Goal: Task Accomplishment & Management: Complete application form

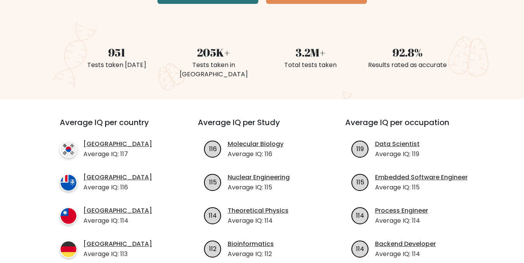
scroll to position [116, 0]
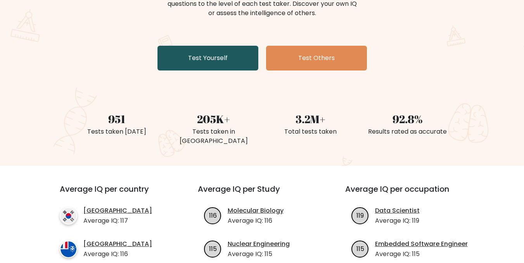
click at [221, 55] on link "Test Yourself" at bounding box center [207, 58] width 101 height 25
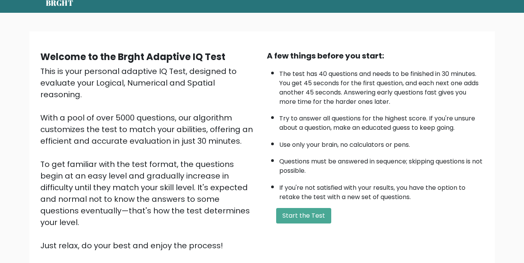
scroll to position [78, 0]
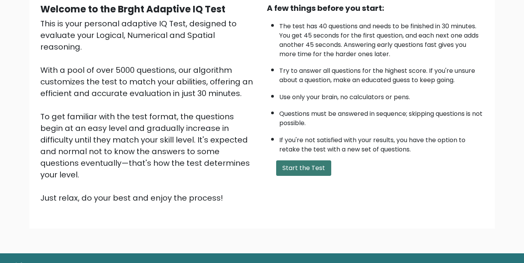
click at [305, 166] on button "Start the Test" at bounding box center [303, 169] width 55 height 16
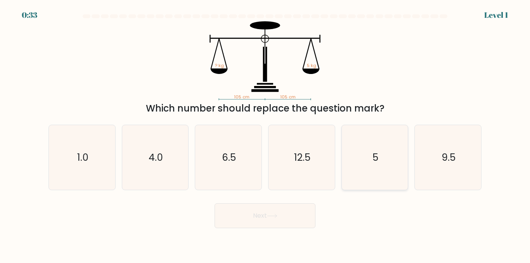
click at [377, 155] on text "5" at bounding box center [375, 158] width 6 height 14
click at [265, 134] on input "e. 5" at bounding box center [265, 133] width 0 height 2
radio input "true"
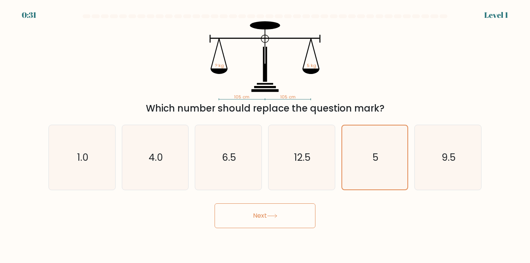
click at [301, 219] on button "Next" at bounding box center [264, 216] width 101 height 25
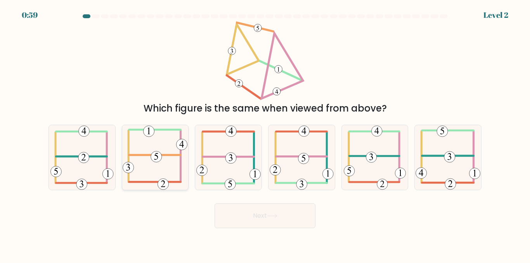
click at [153, 155] on 714 at bounding box center [156, 156] width 11 height 11
click at [265, 134] on input "b." at bounding box center [265, 133] width 0 height 2
radio input "true"
click at [254, 217] on button "Next" at bounding box center [264, 216] width 101 height 25
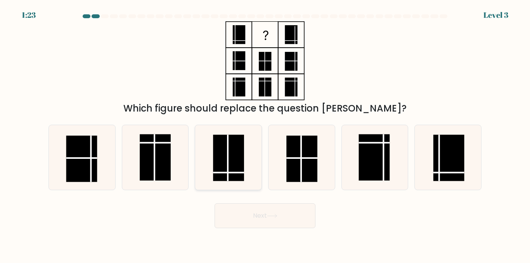
click at [235, 168] on rect at bounding box center [228, 158] width 31 height 47
click at [265, 134] on input "c." at bounding box center [265, 133] width 0 height 2
radio input "true"
click at [281, 221] on button "Next" at bounding box center [264, 216] width 101 height 25
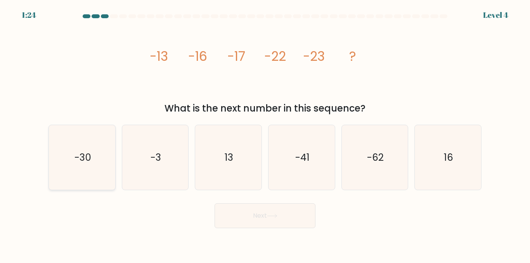
click at [93, 154] on icon "-30" at bounding box center [82, 157] width 65 height 65
click at [265, 134] on input "a. -30" at bounding box center [265, 133] width 0 height 2
radio input "true"
drag, startPoint x: 269, startPoint y: 214, endPoint x: 265, endPoint y: 217, distance: 5.6
click at [267, 217] on button "Next" at bounding box center [264, 216] width 101 height 25
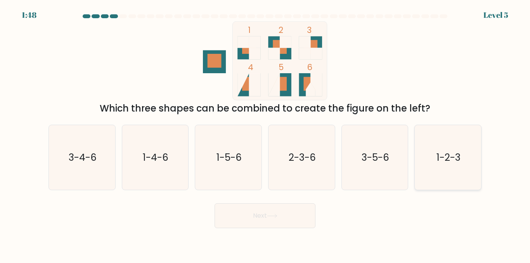
click at [446, 161] on text "1-2-3" at bounding box center [448, 158] width 24 height 14
click at [265, 134] on input "f. 1-2-3" at bounding box center [265, 133] width 0 height 2
radio input "true"
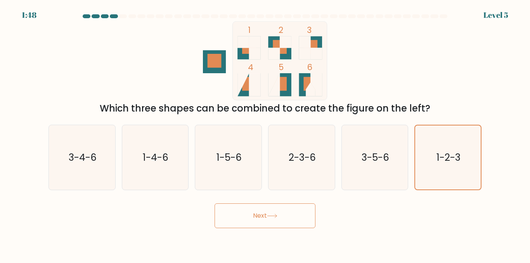
click at [282, 216] on button "Next" at bounding box center [264, 216] width 101 height 25
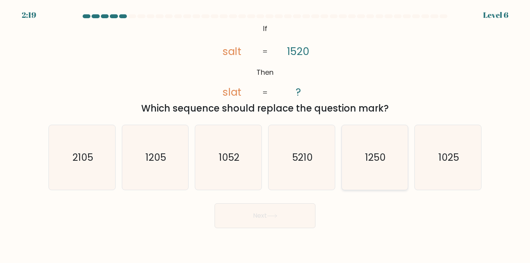
click at [372, 161] on text "1250" at bounding box center [375, 158] width 21 height 14
click at [265, 134] on input "e. 1250" at bounding box center [265, 133] width 0 height 2
radio input "true"
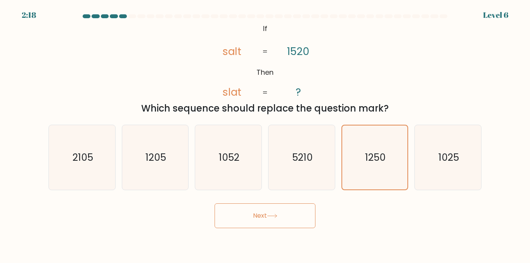
click at [275, 218] on icon at bounding box center [272, 216] width 10 height 4
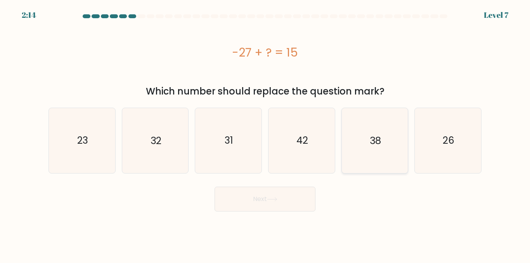
click at [371, 139] on text "38" at bounding box center [374, 141] width 11 height 14
click at [265, 134] on input "e. 38" at bounding box center [265, 133] width 0 height 2
radio input "true"
click at [271, 196] on button "Next" at bounding box center [264, 199] width 101 height 25
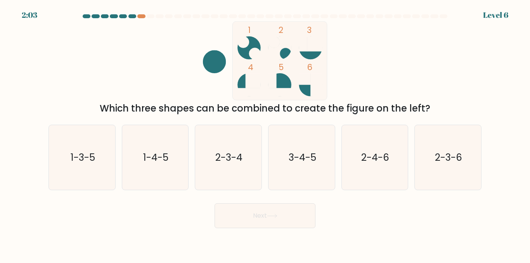
drag, startPoint x: 100, startPoint y: 170, endPoint x: 251, endPoint y: 221, distance: 159.5
click at [100, 171] on icon "1-3-5" at bounding box center [82, 157] width 65 height 65
click at [265, 134] on input "a. 1-3-5" at bounding box center [265, 133] width 0 height 2
radio input "true"
click at [306, 156] on text "3-4-5" at bounding box center [302, 158] width 28 height 14
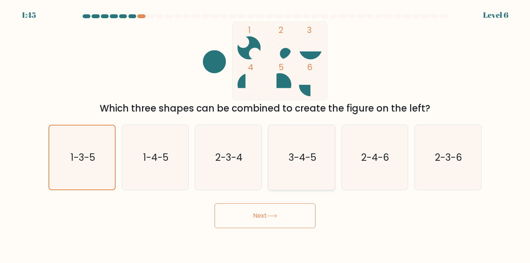
click at [265, 134] on input "d. 3-4-5" at bounding box center [265, 133] width 0 height 2
radio input "true"
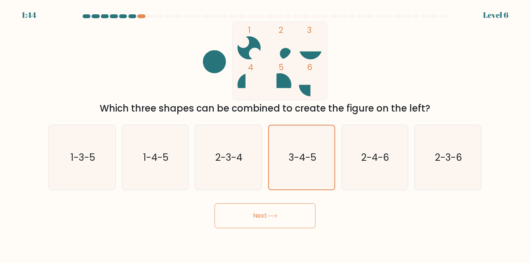
click at [275, 216] on icon at bounding box center [272, 216] width 10 height 4
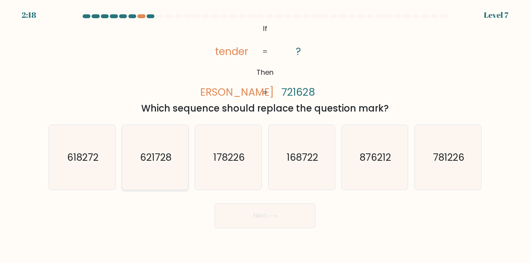
click at [171, 162] on text "621728" at bounding box center [155, 158] width 31 height 14
click at [265, 134] on input "b. 621728" at bounding box center [265, 133] width 0 height 2
radio input "true"
click at [279, 212] on button "Next" at bounding box center [264, 216] width 101 height 25
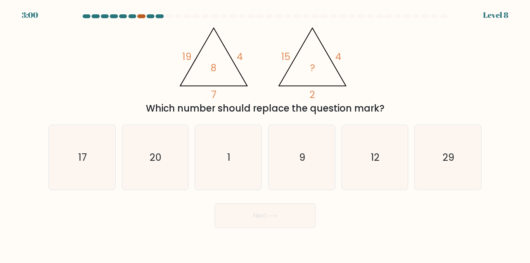
click at [142, 14] on div at bounding box center [141, 16] width 8 height 4
click at [294, 143] on icon "9" at bounding box center [301, 157] width 65 height 65
click at [265, 134] on input "d. 9" at bounding box center [265, 133] width 0 height 2
radio input "true"
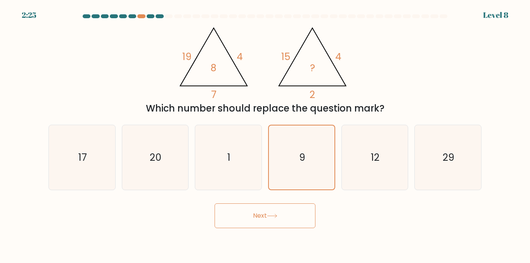
click at [285, 213] on button "Next" at bounding box center [264, 216] width 101 height 25
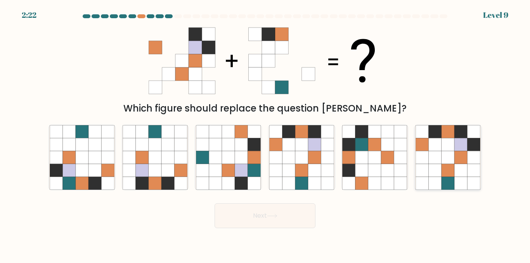
click at [427, 165] on icon at bounding box center [421, 170] width 13 height 13
click at [265, 134] on input "f." at bounding box center [265, 133] width 0 height 2
radio input "true"
click at [176, 167] on icon at bounding box center [180, 170] width 13 height 13
click at [265, 134] on input "b." at bounding box center [265, 133] width 0 height 2
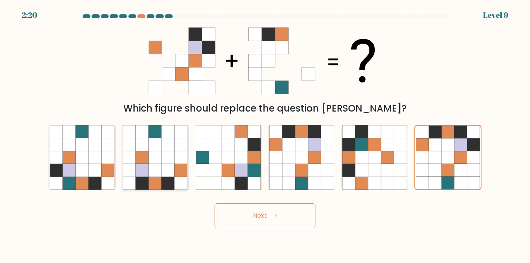
radio input "true"
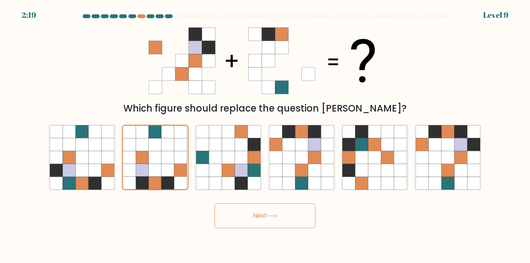
click at [250, 220] on button "Next" at bounding box center [264, 216] width 101 height 25
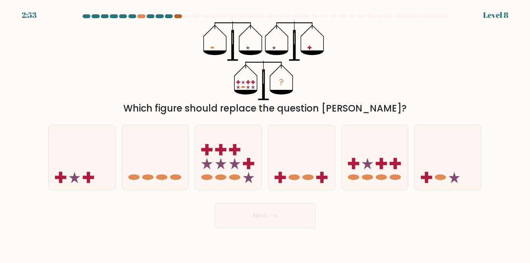
click at [177, 15] on div at bounding box center [178, 16] width 8 height 4
click at [386, 175] on icon at bounding box center [375, 157] width 66 height 55
click at [265, 134] on input "e." at bounding box center [265, 133] width 0 height 2
radio input "true"
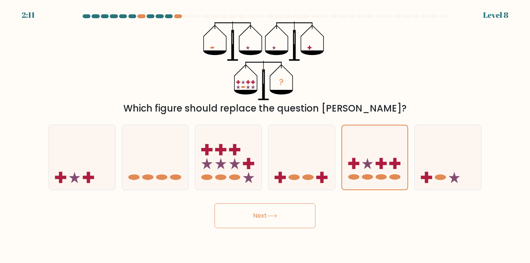
click at [269, 217] on icon at bounding box center [272, 216] width 10 height 4
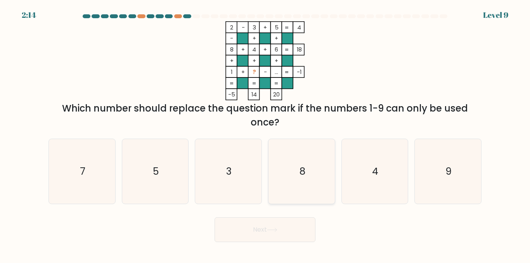
click at [301, 172] on text "8" at bounding box center [302, 172] width 6 height 14
click at [294, 231] on button "Next" at bounding box center [264, 229] width 101 height 25
click at [292, 173] on icon "8" at bounding box center [301, 171] width 65 height 65
click at [265, 134] on input "d. 8" at bounding box center [265, 133] width 0 height 2
radio input "true"
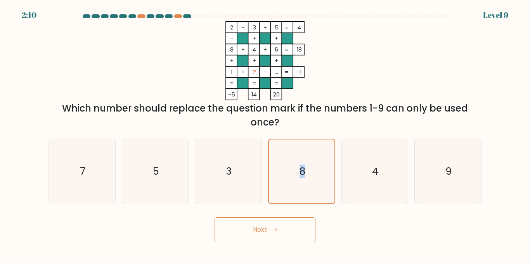
click at [271, 230] on icon at bounding box center [272, 230] width 10 height 4
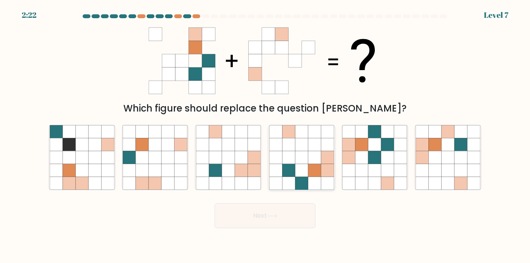
click at [319, 159] on icon at bounding box center [314, 157] width 13 height 13
click at [265, 134] on input "d." at bounding box center [265, 133] width 0 height 2
radio input "true"
click at [269, 221] on button "Next" at bounding box center [264, 216] width 101 height 25
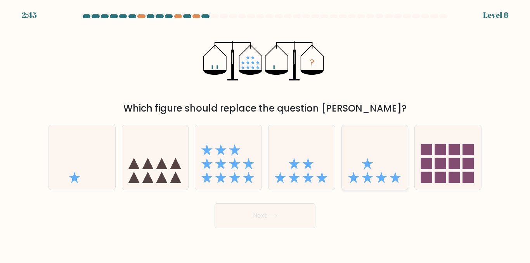
click at [377, 175] on icon at bounding box center [375, 157] width 66 height 55
click at [265, 134] on input "e." at bounding box center [265, 133] width 0 height 2
radio input "true"
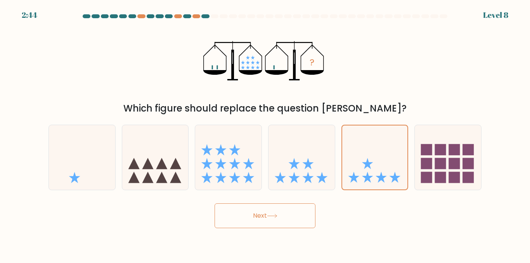
click at [297, 216] on button "Next" at bounding box center [264, 216] width 101 height 25
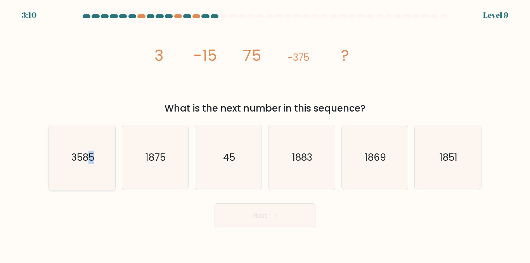
click at [92, 154] on text "3585" at bounding box center [82, 158] width 23 height 14
click at [271, 208] on button "Next" at bounding box center [264, 216] width 101 height 25
click at [87, 175] on icon "3585" at bounding box center [82, 157] width 65 height 65
click at [265, 134] on input "a. 3585" at bounding box center [265, 133] width 0 height 2
radio input "true"
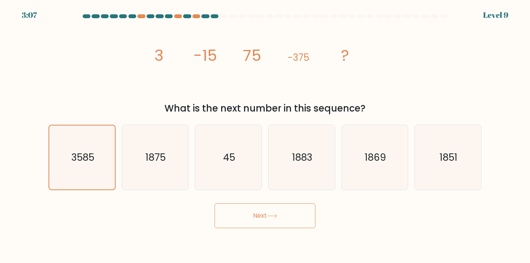
click at [250, 211] on button "Next" at bounding box center [264, 216] width 101 height 25
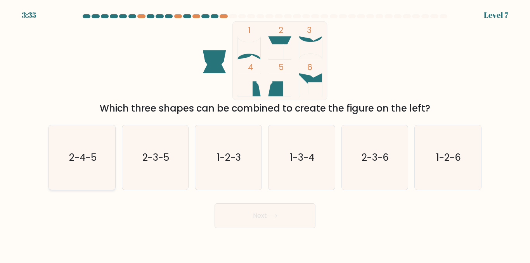
click at [88, 173] on icon "2-4-5" at bounding box center [82, 157] width 65 height 65
click at [265, 134] on input "a. 2-4-5" at bounding box center [265, 133] width 0 height 2
radio input "true"
click at [272, 223] on button "Next" at bounding box center [264, 216] width 101 height 25
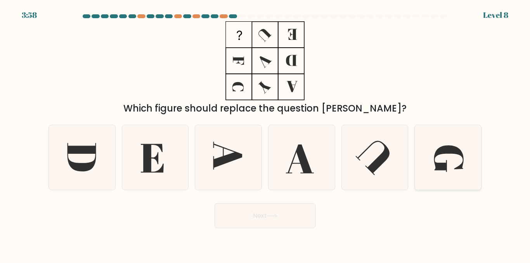
click at [430, 176] on icon at bounding box center [447, 157] width 65 height 65
click at [265, 134] on input "f." at bounding box center [265, 133] width 0 height 2
radio input "true"
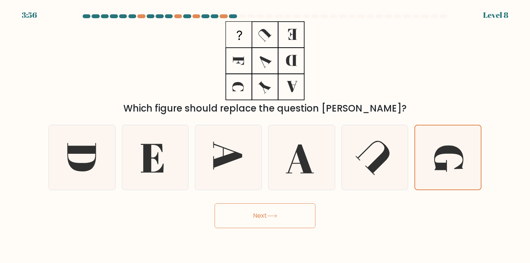
click at [262, 211] on button "Next" at bounding box center [264, 216] width 101 height 25
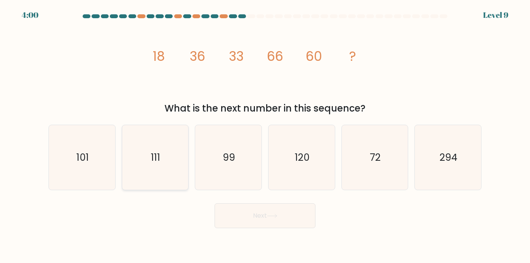
click at [168, 163] on icon "111" at bounding box center [155, 157] width 65 height 65
click at [265, 134] on input "b. 111" at bounding box center [265, 133] width 0 height 2
radio input "true"
click at [241, 214] on button "Next" at bounding box center [264, 216] width 101 height 25
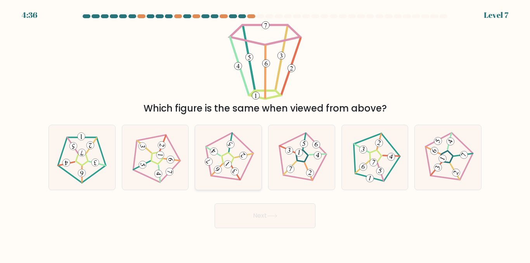
click at [242, 160] on icon at bounding box center [228, 158] width 52 height 52
click at [265, 134] on input "c." at bounding box center [265, 133] width 0 height 2
radio input "true"
click at [172, 166] on icon at bounding box center [155, 158] width 52 height 52
click at [265, 134] on input "b." at bounding box center [265, 133] width 0 height 2
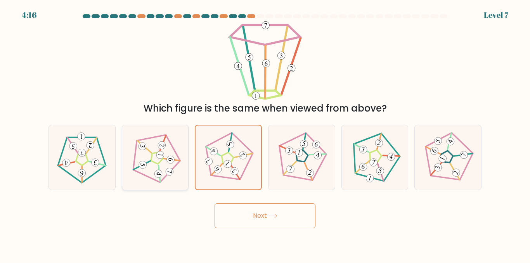
radio input "true"
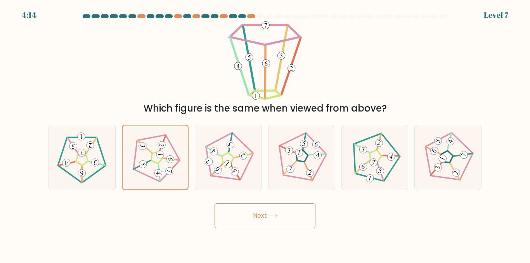
click at [245, 221] on button "Next" at bounding box center [264, 216] width 101 height 25
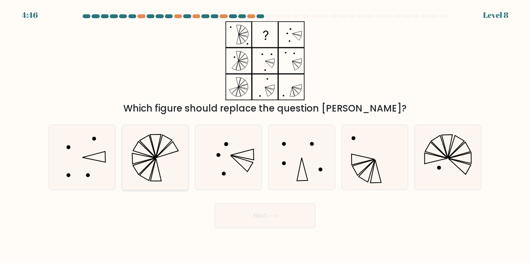
click at [147, 152] on icon at bounding box center [155, 157] width 65 height 65
click at [265, 134] on input "b." at bounding box center [265, 133] width 0 height 2
radio input "true"
click at [111, 153] on icon at bounding box center [82, 157] width 65 height 65
click at [265, 134] on input "a." at bounding box center [265, 133] width 0 height 2
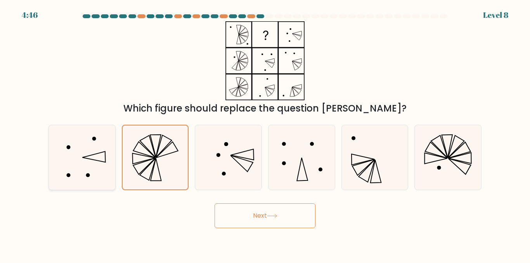
radio input "true"
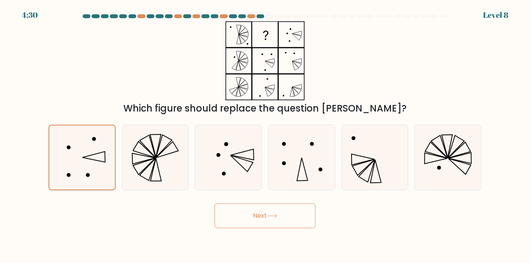
click at [99, 154] on icon at bounding box center [82, 158] width 64 height 64
click at [265, 134] on input "a." at bounding box center [265, 133] width 0 height 2
click at [266, 221] on button "Next" at bounding box center [264, 216] width 101 height 25
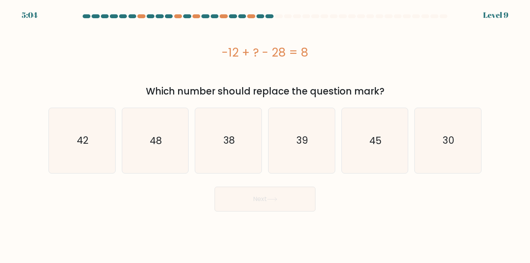
drag, startPoint x: 221, startPoint y: 54, endPoint x: 336, endPoint y: 62, distance: 114.6
click at [336, 62] on div "-12 + ? - 28 = 8" at bounding box center [264, 52] width 433 height 62
copy div "-12 + ? - 28 = 8"
click at [165, 129] on icon "48" at bounding box center [155, 140] width 65 height 65
click at [265, 132] on input "b. 48" at bounding box center [265, 133] width 0 height 2
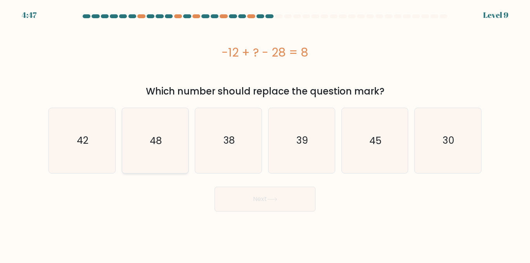
radio input "true"
click at [292, 193] on button "Next" at bounding box center [264, 199] width 101 height 25
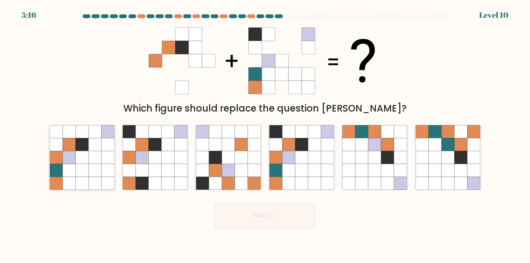
click at [65, 154] on icon at bounding box center [68, 157] width 13 height 13
click at [265, 134] on input "a." at bounding box center [265, 133] width 0 height 2
radio input "true"
click at [282, 222] on button "Next" at bounding box center [264, 216] width 101 height 25
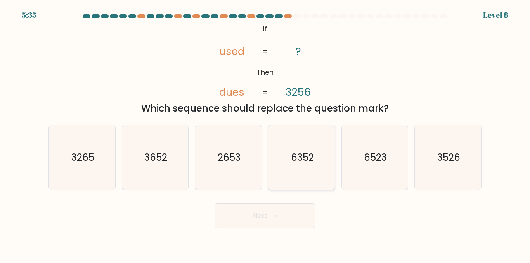
click at [309, 147] on icon "6352" at bounding box center [301, 157] width 65 height 65
click at [265, 134] on input "d. 6352" at bounding box center [265, 133] width 0 height 2
radio input "true"
click at [293, 213] on button "Next" at bounding box center [264, 216] width 101 height 25
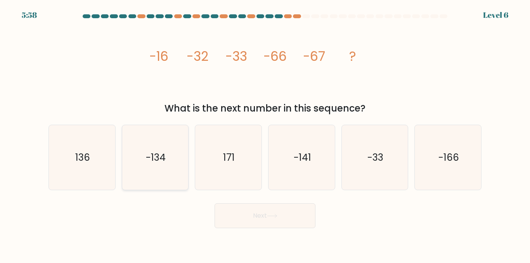
click at [164, 159] on text "-134" at bounding box center [156, 158] width 20 height 14
click at [265, 134] on input "b. -134" at bounding box center [265, 133] width 0 height 2
radio input "true"
click at [285, 216] on button "Next" at bounding box center [264, 216] width 101 height 25
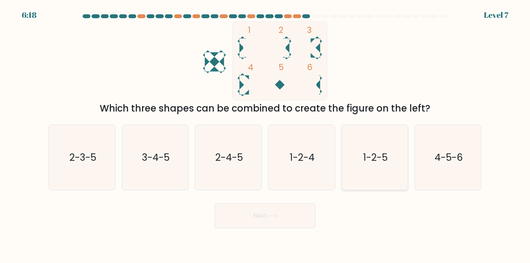
click at [364, 166] on icon "1-2-5" at bounding box center [374, 157] width 65 height 65
click at [265, 134] on input "e. 1-2-5" at bounding box center [265, 133] width 0 height 2
radio input "true"
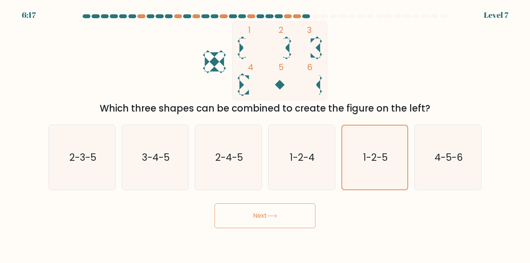
click at [281, 214] on button "Next" at bounding box center [264, 216] width 101 height 25
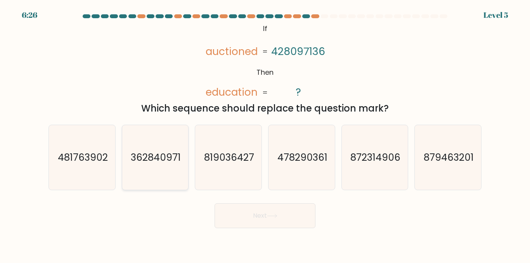
click at [170, 155] on text "362840971" at bounding box center [156, 158] width 50 height 14
click at [265, 134] on input "b. 362840971" at bounding box center [265, 133] width 0 height 2
radio input "true"
click at [268, 219] on button "Next" at bounding box center [264, 216] width 101 height 25
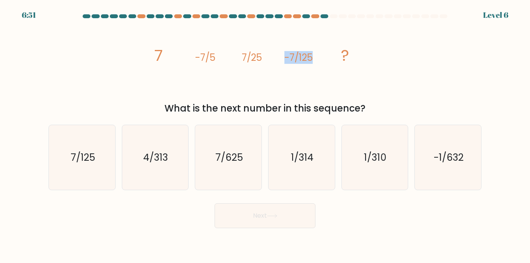
drag, startPoint x: 285, startPoint y: 58, endPoint x: 326, endPoint y: 58, distance: 41.5
click at [329, 58] on icon "image/svg+xml 7 -7/5 7/25 -7/125 ?" at bounding box center [264, 60] width 233 height 79
copy g "-7/125"
click at [230, 181] on icon "7/625" at bounding box center [228, 157] width 65 height 65
click at [265, 134] on input "c. 7/625" at bounding box center [265, 133] width 0 height 2
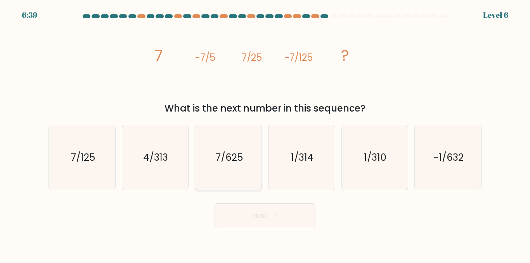
radio input "true"
click at [263, 215] on button "Next" at bounding box center [264, 216] width 101 height 25
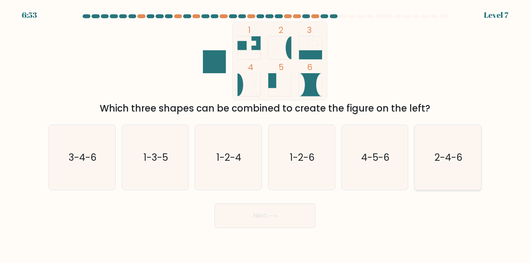
click at [434, 161] on text "2-4-6" at bounding box center [448, 158] width 28 height 14
click at [265, 134] on input "f. 2-4-6" at bounding box center [265, 133] width 0 height 2
radio input "true"
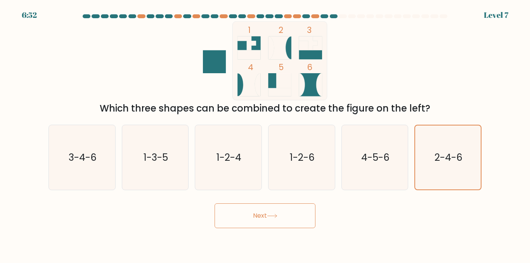
click at [300, 211] on button "Next" at bounding box center [264, 216] width 101 height 25
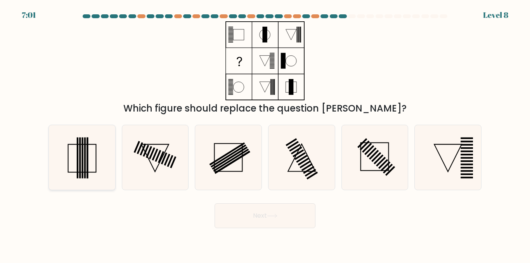
click at [84, 156] on rect at bounding box center [85, 158] width 2 height 41
click at [265, 134] on input "a." at bounding box center [265, 133] width 0 height 2
radio input "true"
click at [289, 218] on button "Next" at bounding box center [264, 216] width 101 height 25
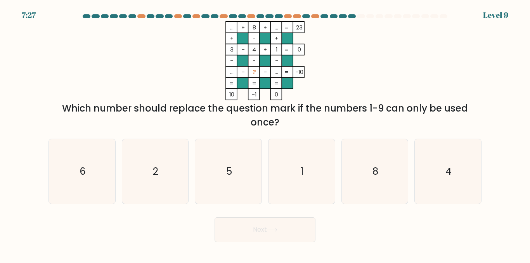
click at [190, 163] on div "b. 2" at bounding box center [155, 172] width 73 height 66
click at [147, 173] on icon "2" at bounding box center [155, 171] width 65 height 65
click at [265, 134] on input "b. 2" at bounding box center [265, 133] width 0 height 2
radio input "true"
click at [94, 173] on icon "6" at bounding box center [82, 171] width 65 height 65
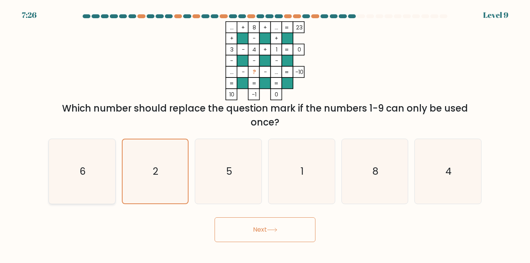
click at [265, 134] on input "a. 6" at bounding box center [265, 133] width 0 height 2
radio input "true"
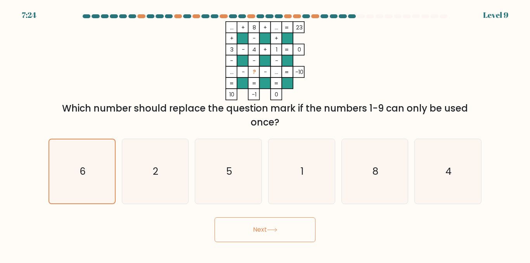
click at [273, 227] on button "Next" at bounding box center [264, 229] width 101 height 25
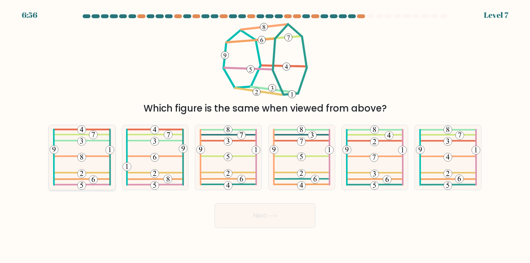
click at [80, 153] on icon at bounding box center [82, 157] width 65 height 65
click at [265, 134] on input "a." at bounding box center [265, 133] width 0 height 2
radio input "true"
click at [258, 219] on button "Next" at bounding box center [264, 216] width 101 height 25
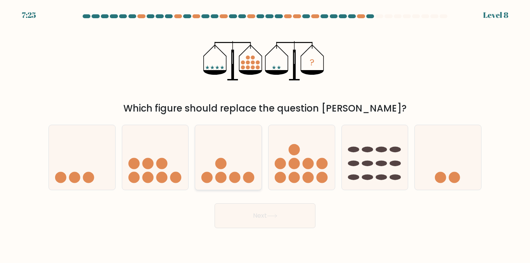
click at [234, 173] on circle at bounding box center [234, 177] width 11 height 11
click at [265, 134] on input "c." at bounding box center [265, 133] width 0 height 2
radio input "true"
click at [265, 215] on button "Next" at bounding box center [264, 216] width 101 height 25
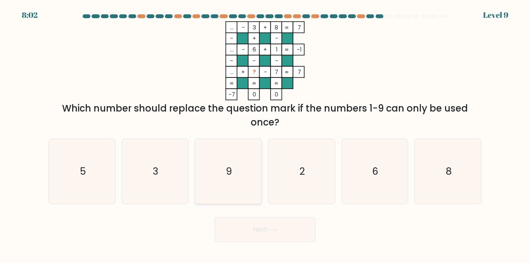
click at [239, 170] on icon "9" at bounding box center [228, 171] width 65 height 65
click at [265, 134] on input "c. 9" at bounding box center [265, 133] width 0 height 2
radio input "true"
click at [272, 219] on button "Next" at bounding box center [264, 229] width 101 height 25
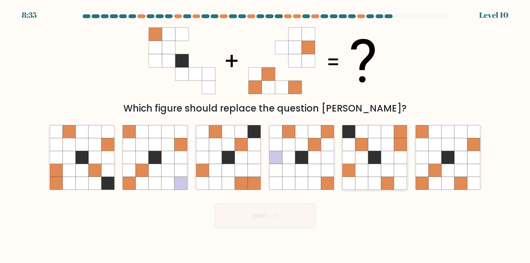
click at [350, 155] on icon at bounding box center [348, 157] width 13 height 13
click at [265, 134] on input "e." at bounding box center [265, 133] width 0 height 2
radio input "true"
click at [253, 219] on button "Next" at bounding box center [264, 216] width 101 height 25
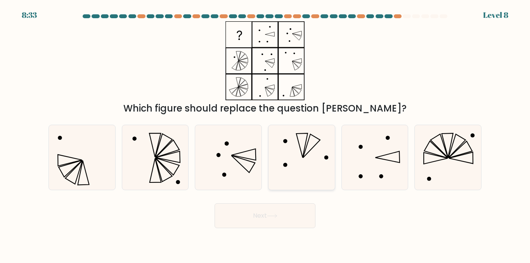
click at [301, 154] on icon at bounding box center [301, 145] width 11 height 24
click at [265, 134] on input "d." at bounding box center [265, 133] width 0 height 2
radio input "true"
click at [270, 214] on button "Next" at bounding box center [264, 216] width 101 height 25
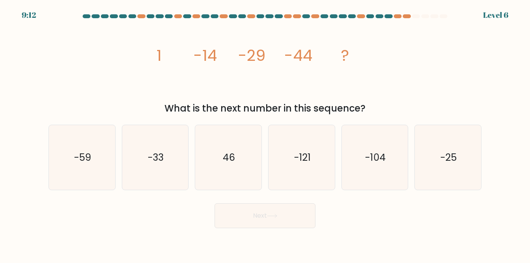
click at [416, 17] on div at bounding box center [416, 16] width 8 height 4
click at [378, 166] on icon "-104" at bounding box center [374, 157] width 65 height 65
click at [265, 134] on input "e. -104" at bounding box center [265, 133] width 0 height 2
radio input "true"
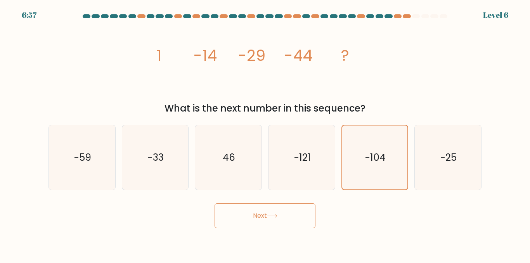
drag, startPoint x: 298, startPoint y: 217, endPoint x: 310, endPoint y: 212, distance: 12.8
click at [305, 216] on button "Next" at bounding box center [264, 216] width 101 height 25
click at [266, 221] on button "Next" at bounding box center [264, 216] width 101 height 25
click at [267, 213] on button "Next" at bounding box center [264, 216] width 101 height 25
click at [357, 168] on icon "-104" at bounding box center [374, 158] width 64 height 64
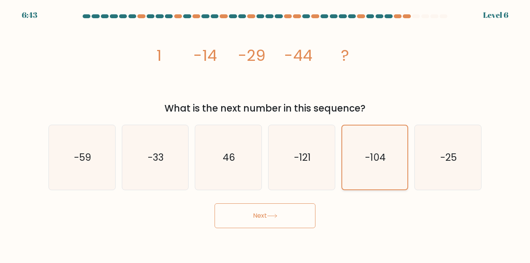
click at [265, 134] on input "e. -104" at bounding box center [265, 133] width 0 height 2
drag, startPoint x: 288, startPoint y: 170, endPoint x: 294, endPoint y: 169, distance: 5.4
click at [289, 170] on icon "-121" at bounding box center [301, 157] width 65 height 65
click at [265, 134] on input "d. -121" at bounding box center [265, 133] width 0 height 2
radio input "true"
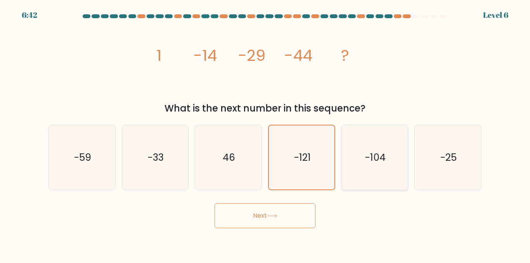
click at [388, 183] on icon "-104" at bounding box center [374, 157] width 65 height 65
click at [265, 134] on input "e. -104" at bounding box center [265, 133] width 0 height 2
radio input "true"
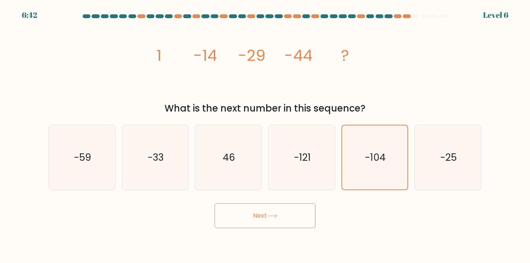
click at [277, 217] on icon at bounding box center [272, 216] width 10 height 4
click at [285, 221] on button "Next" at bounding box center [264, 216] width 101 height 25
click at [442, 156] on text "-25" at bounding box center [448, 158] width 16 height 14
click at [265, 134] on input "f. -25" at bounding box center [265, 133] width 0 height 2
radio input "true"
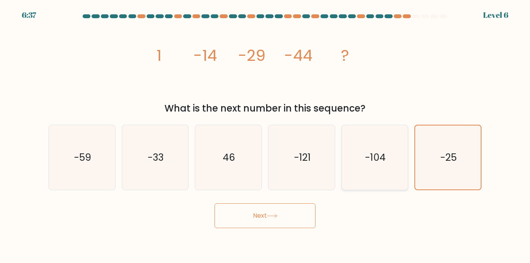
click at [369, 176] on icon "-104" at bounding box center [374, 157] width 65 height 65
click at [265, 134] on input "e. -104" at bounding box center [265, 133] width 0 height 2
radio input "true"
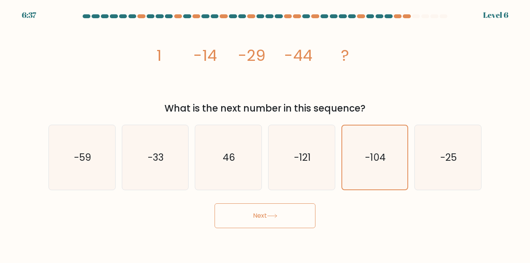
click at [278, 219] on button "Next" at bounding box center [264, 216] width 101 height 25
click at [426, 159] on icon "-25" at bounding box center [447, 157] width 65 height 65
click at [265, 134] on input "f. -25" at bounding box center [265, 133] width 0 height 2
radio input "true"
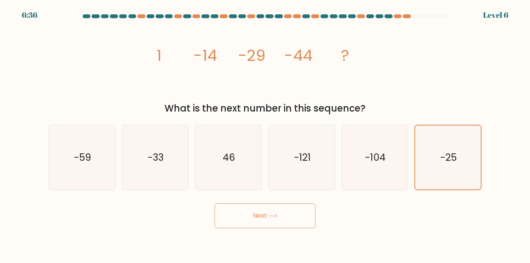
click at [292, 218] on button "Next" at bounding box center [264, 216] width 101 height 25
click at [429, 46] on div "image/svg+xml 1 -14 -29 -44 ? What is the next number in this sequence?" at bounding box center [265, 68] width 442 height 94
drag, startPoint x: 429, startPoint y: 46, endPoint x: 388, endPoint y: 56, distance: 41.6
click at [429, 47] on div "image/svg+xml 1 -14 -29 -44 ? What is the next number in this sequence?" at bounding box center [265, 68] width 442 height 94
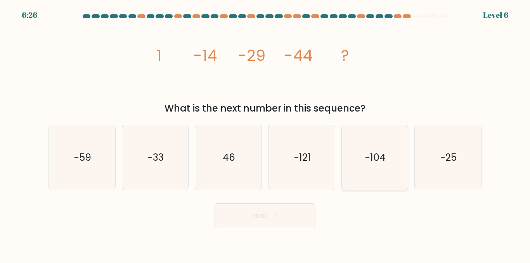
click at [384, 164] on text "-104" at bounding box center [375, 158] width 21 height 14
click at [265, 134] on input "e. -104" at bounding box center [265, 133] width 0 height 2
radio input "true"
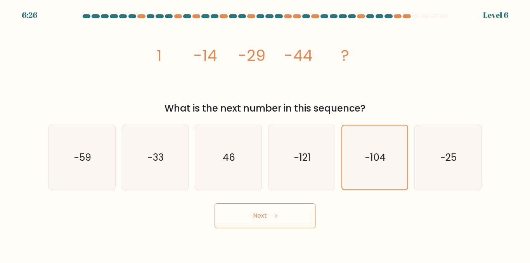
click at [290, 216] on button "Next" at bounding box center [264, 216] width 101 height 25
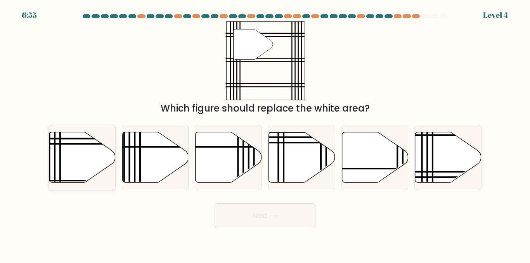
click at [85, 158] on icon at bounding box center [82, 157] width 66 height 51
click at [265, 134] on input "a." at bounding box center [265, 133] width 0 height 2
radio input "true"
click at [251, 212] on button "Next" at bounding box center [264, 216] width 101 height 25
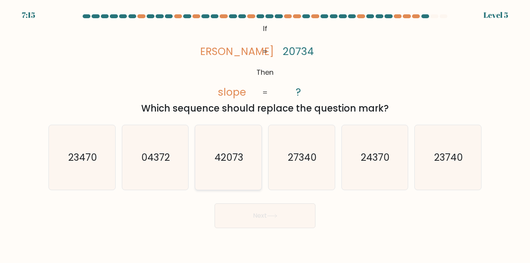
click at [218, 158] on text "42073" at bounding box center [228, 158] width 29 height 14
click at [265, 134] on input "c. 42073" at bounding box center [265, 133] width 0 height 2
radio input "true"
click at [272, 219] on button "Next" at bounding box center [264, 216] width 101 height 25
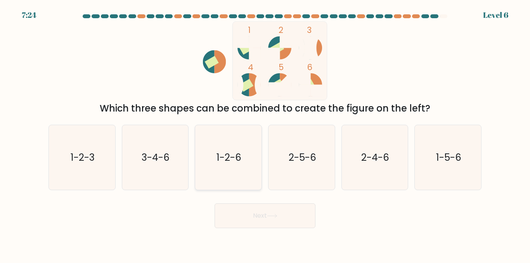
click at [230, 169] on icon "1-2-6" at bounding box center [228, 157] width 65 height 65
click at [265, 134] on input "c. 1-2-6" at bounding box center [265, 133] width 0 height 2
radio input "true"
click at [286, 219] on button "Next" at bounding box center [264, 216] width 101 height 25
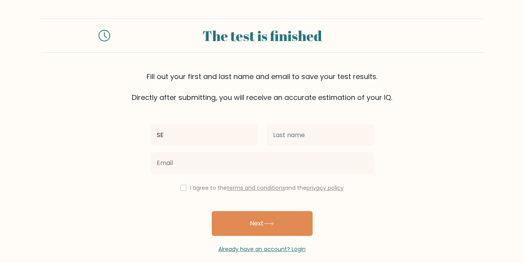
type input "S"
type input "[PERSON_NAME]"
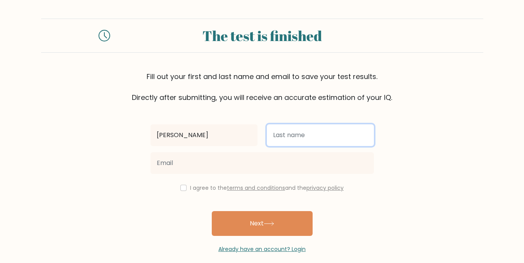
click at [279, 135] on input "text" at bounding box center [320, 135] width 107 height 22
type input "[PERSON_NAME]"
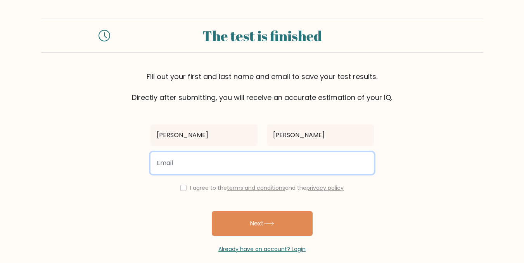
click at [252, 163] on input "email" at bounding box center [261, 163] width 223 height 22
type input "[EMAIL_ADDRESS][DOMAIN_NAME]"
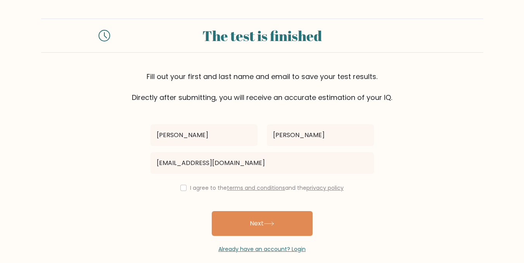
click at [175, 187] on div "I agree to the terms and conditions and the privacy policy" at bounding box center [262, 187] width 233 height 9
click at [183, 189] on input "checkbox" at bounding box center [183, 188] width 6 height 6
checkbox input "true"
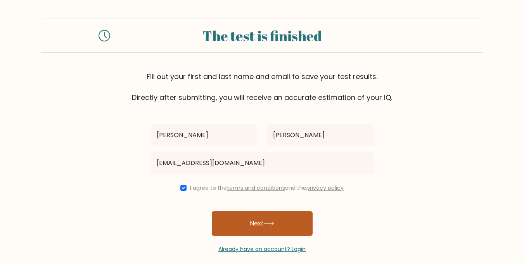
click at [255, 218] on button "Next" at bounding box center [262, 223] width 101 height 25
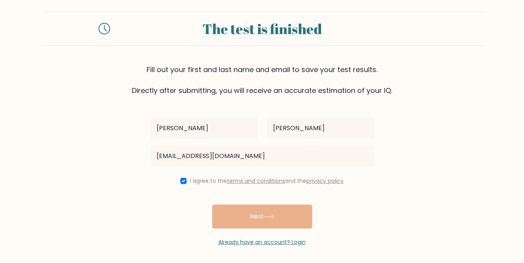
scroll to position [9, 0]
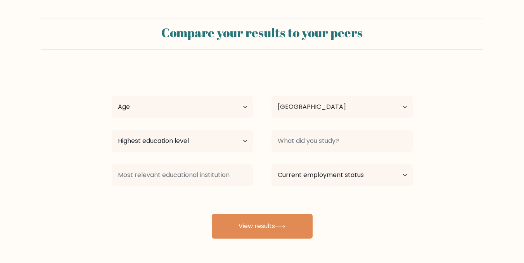
select select "PH"
click at [204, 105] on select "Age Under [DEMOGRAPHIC_DATA] [DEMOGRAPHIC_DATA] [DEMOGRAPHIC_DATA] [DEMOGRAPHIC…" at bounding box center [182, 107] width 141 height 22
select select "25_34"
click at [112, 96] on select "Age Under [DEMOGRAPHIC_DATA] [DEMOGRAPHIC_DATA] [DEMOGRAPHIC_DATA] [DEMOGRAPHIC…" at bounding box center [182, 107] width 141 height 22
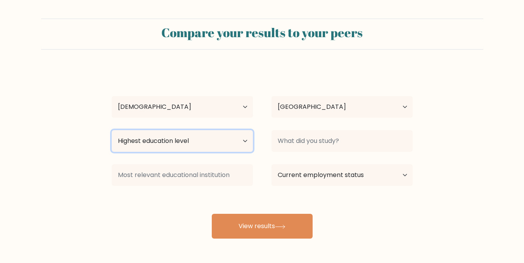
click at [179, 142] on select "Highest education level No schooling Primary Lower Secondary Upper Secondary Oc…" at bounding box center [182, 141] width 141 height 22
select select "upper_secondary"
click at [112, 130] on select "Highest education level No schooling Primary Lower Secondary Upper Secondary Oc…" at bounding box center [182, 141] width 141 height 22
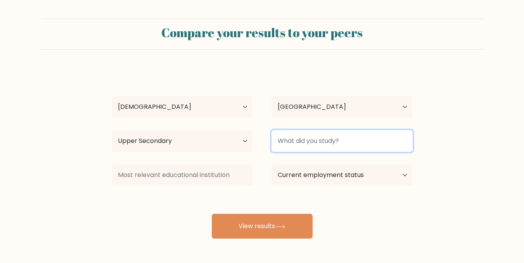
click at [305, 145] on input at bounding box center [341, 141] width 141 height 22
type input "STEM"
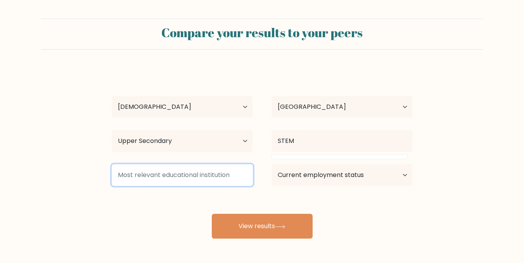
click at [227, 176] on input at bounding box center [182, 175] width 141 height 22
click at [239, 183] on input at bounding box center [182, 175] width 141 height 22
click at [238, 183] on input at bounding box center [182, 175] width 141 height 22
click at [237, 185] on input at bounding box center [182, 175] width 141 height 22
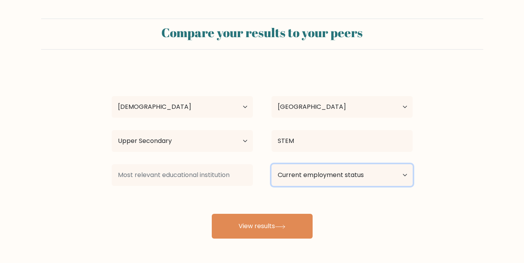
click at [296, 172] on select "Current employment status Employed Student Retired Other / prefer not to answer" at bounding box center [341, 175] width 141 height 22
select select "student"
click at [271, 164] on select "Current employment status Employed Student Retired Other / prefer not to answer" at bounding box center [341, 175] width 141 height 22
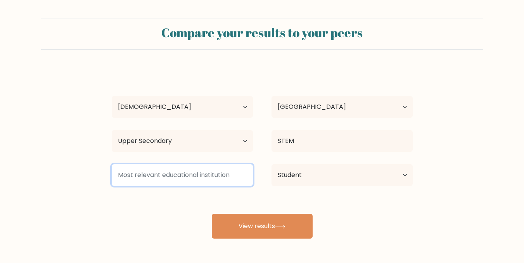
click at [170, 180] on input at bounding box center [182, 175] width 141 height 22
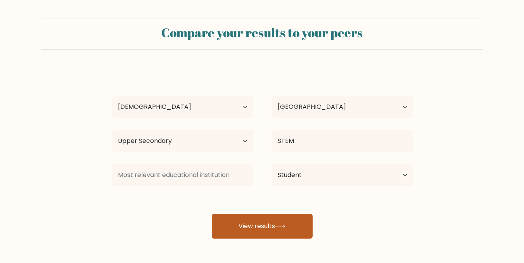
click at [256, 235] on button "View results" at bounding box center [262, 226] width 101 height 25
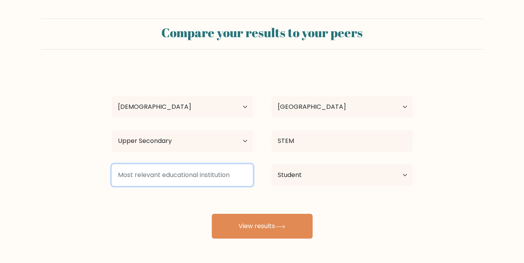
click at [210, 179] on input at bounding box center [182, 175] width 141 height 22
click at [212, 181] on input at bounding box center [182, 175] width 141 height 22
click at [212, 179] on input at bounding box center [182, 175] width 141 height 22
click at [213, 178] on input at bounding box center [182, 175] width 141 height 22
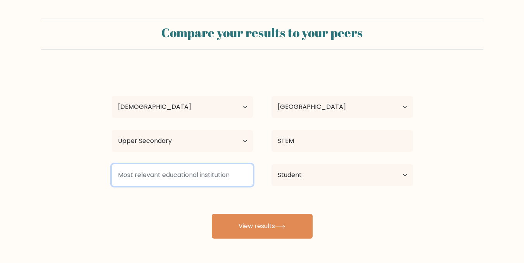
click at [212, 179] on input at bounding box center [182, 175] width 141 height 22
click at [178, 174] on input at bounding box center [182, 175] width 141 height 22
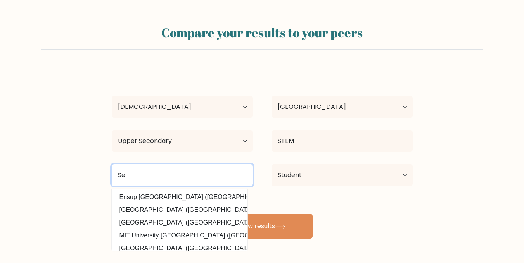
type input "S"
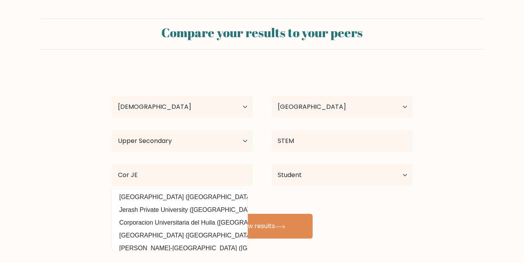
click at [150, 194] on option "Cor Jesu College (Philippines)" at bounding box center [180, 197] width 132 height 12
type input "[GEOGRAPHIC_DATA]"
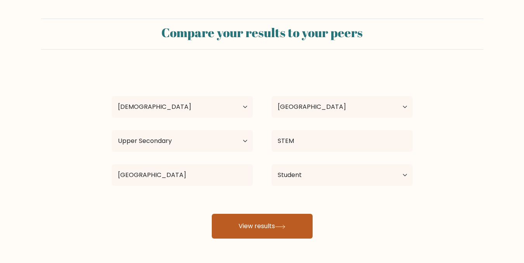
click at [235, 216] on button "View results" at bounding box center [262, 226] width 101 height 25
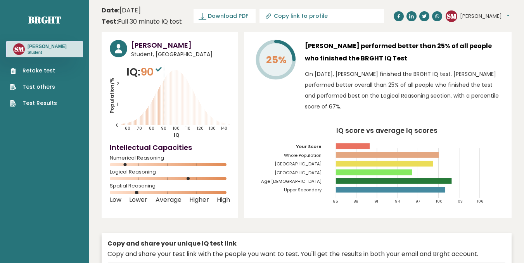
click at [32, 107] on link "Test Results" at bounding box center [33, 103] width 47 height 8
